Goal: Task Accomplishment & Management: Manage account settings

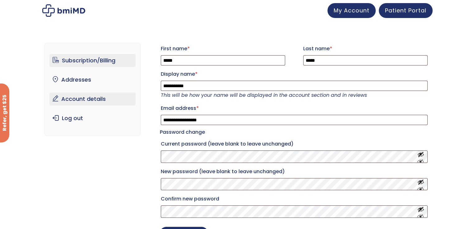
click at [81, 60] on link "Subscription/Billing" at bounding box center [92, 60] width 86 height 13
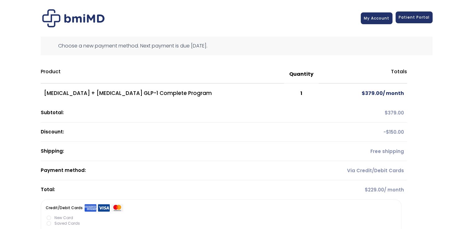
click at [423, 15] on span "Patient Portal" at bounding box center [414, 17] width 31 height 5
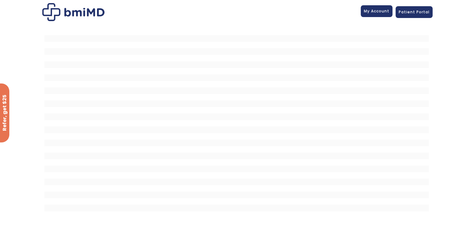
click at [383, 16] on link "My Account" at bounding box center [377, 11] width 32 height 12
